Goal: Task Accomplishment & Management: Manage account settings

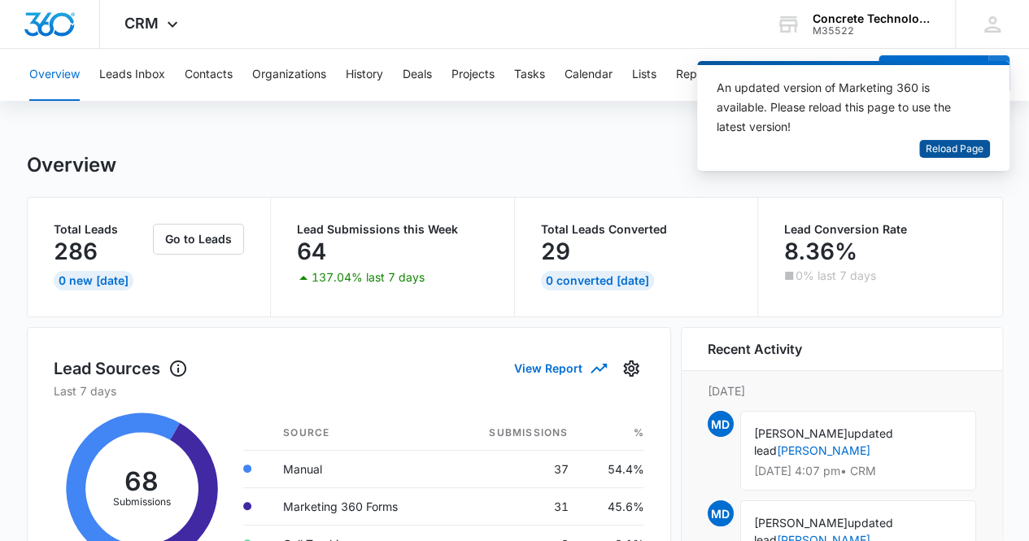
click at [962, 147] on span "Reload Page" at bounding box center [955, 149] width 58 height 15
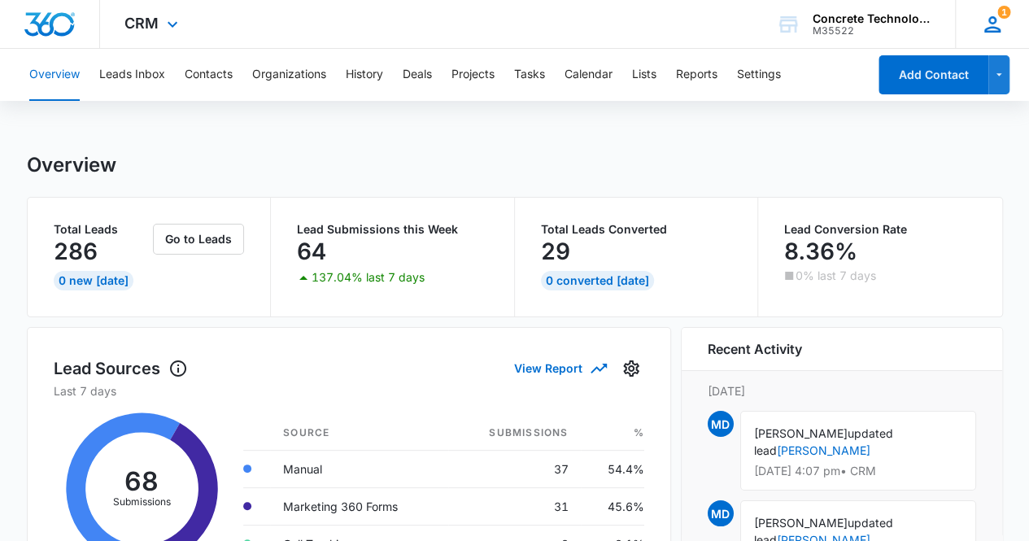
click at [1007, 17] on span "1" at bounding box center [1003, 12] width 13 height 13
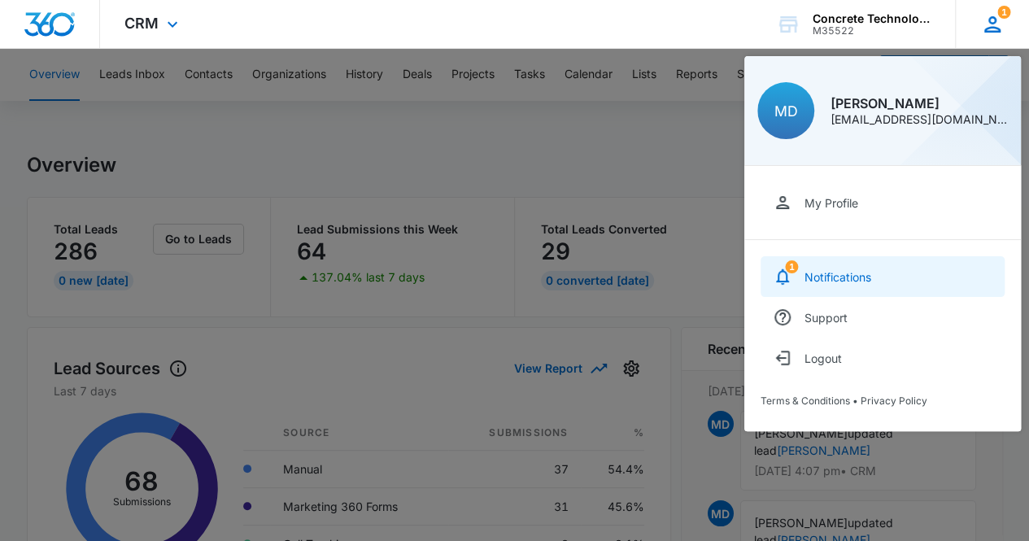
click at [875, 277] on link "1 Notifications" at bounding box center [883, 276] width 244 height 41
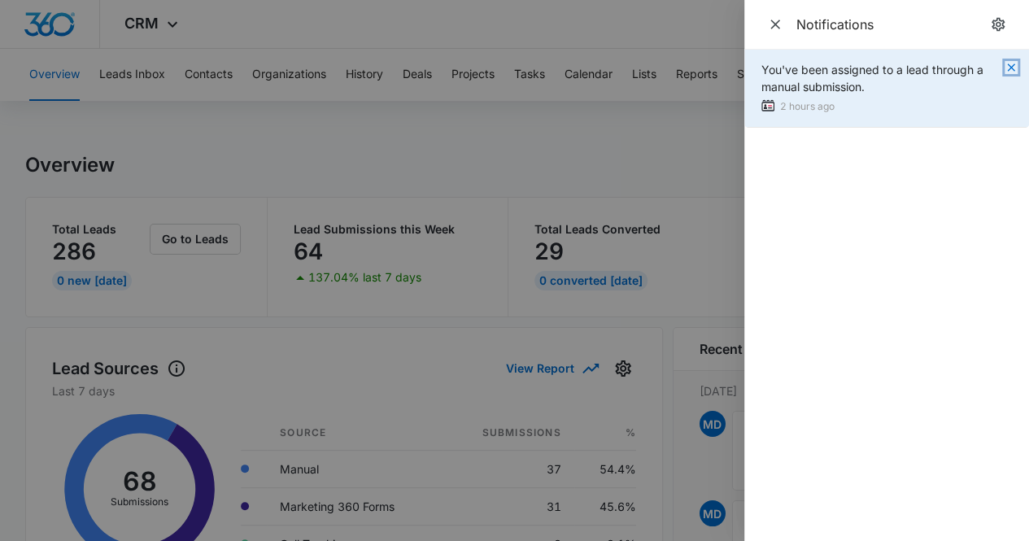
click at [1011, 68] on icon "button" at bounding box center [1010, 66] width 7 height 7
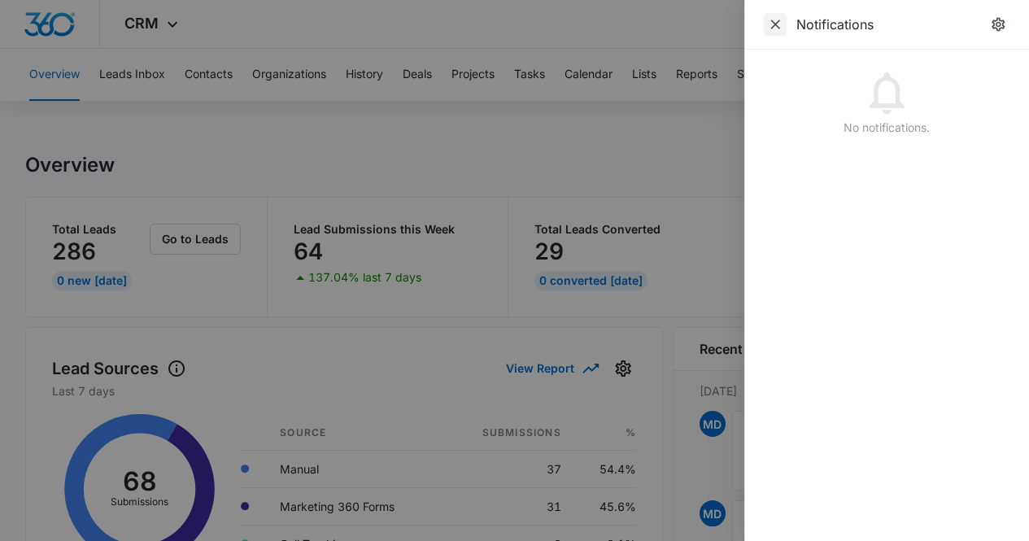
click at [778, 28] on icon "Close" at bounding box center [775, 25] width 10 height 10
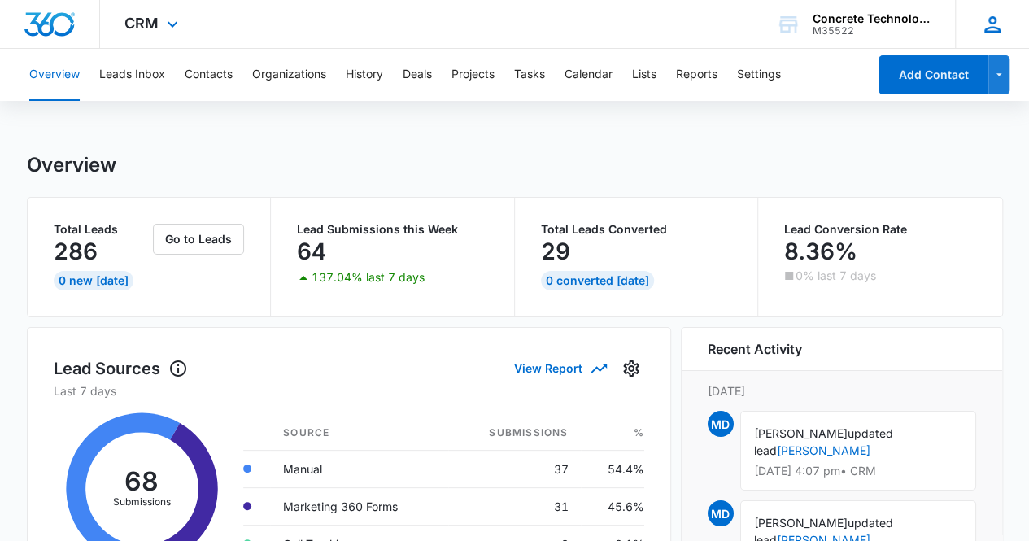
click at [992, 30] on icon at bounding box center [992, 24] width 24 height 24
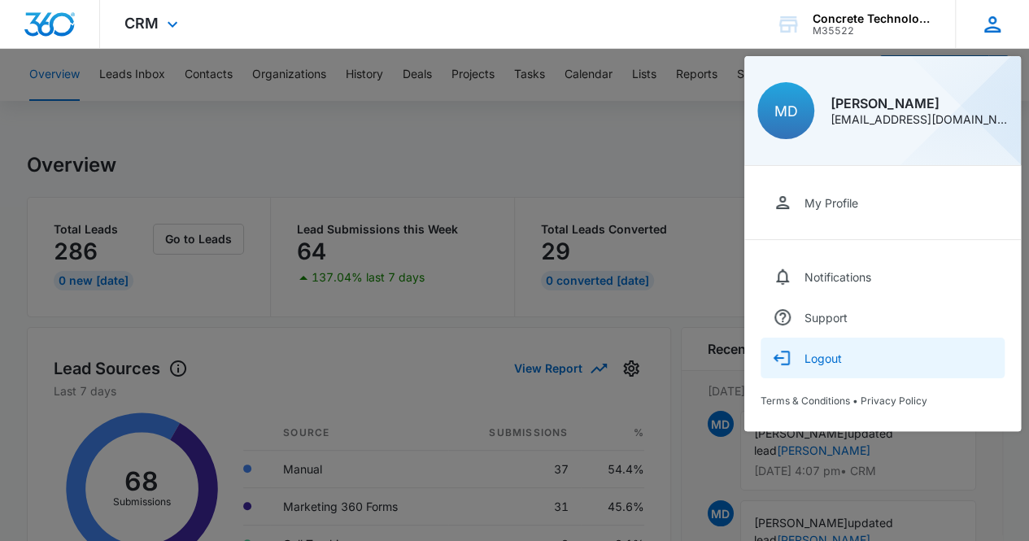
click at [853, 358] on button "Logout" at bounding box center [883, 358] width 244 height 41
